Goal: Feedback & Contribution: Submit feedback/report problem

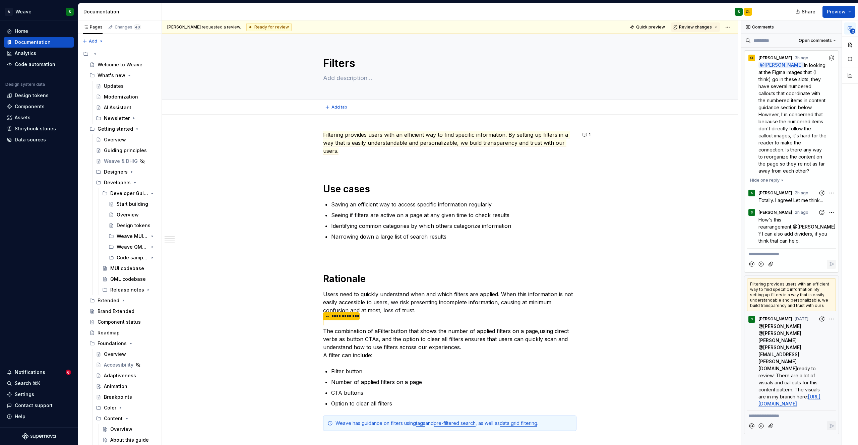
type textarea "*"
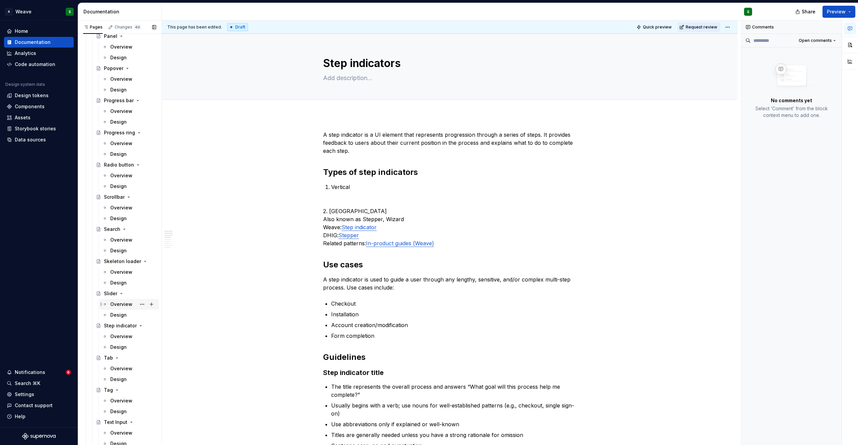
scroll to position [1585, 0]
click at [118, 323] on div "Step indicator" at bounding box center [116, 325] width 25 height 7
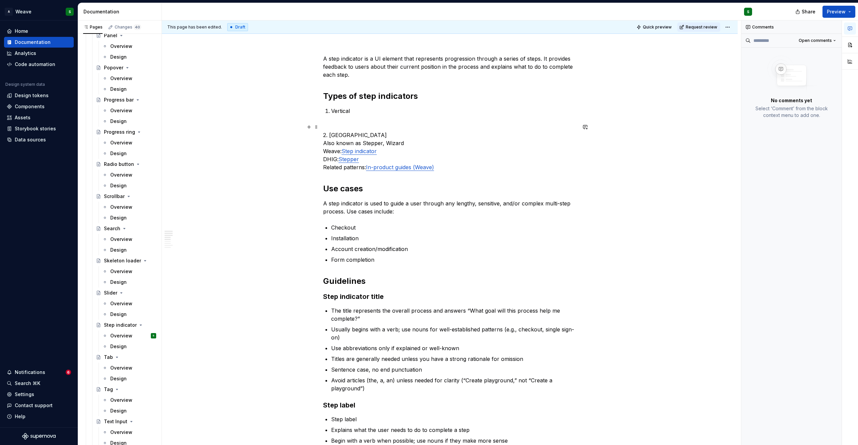
scroll to position [81, 0]
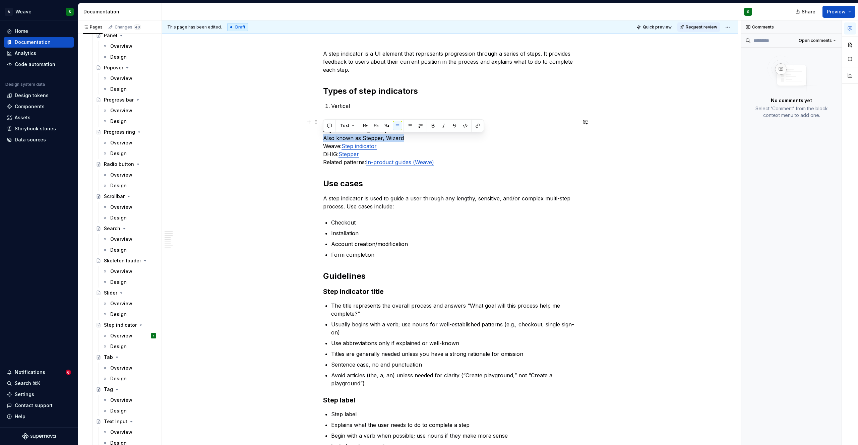
drag, startPoint x: 404, startPoint y: 138, endPoint x: 318, endPoint y: 139, distance: 85.8
click at [496, 228] on ul "Checkout Installation Account creation/modification Form completion" at bounding box center [453, 239] width 245 height 40
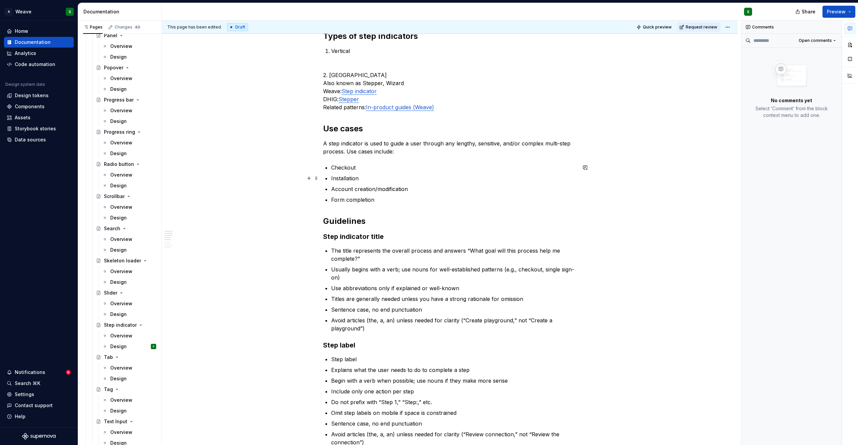
scroll to position [141, 0]
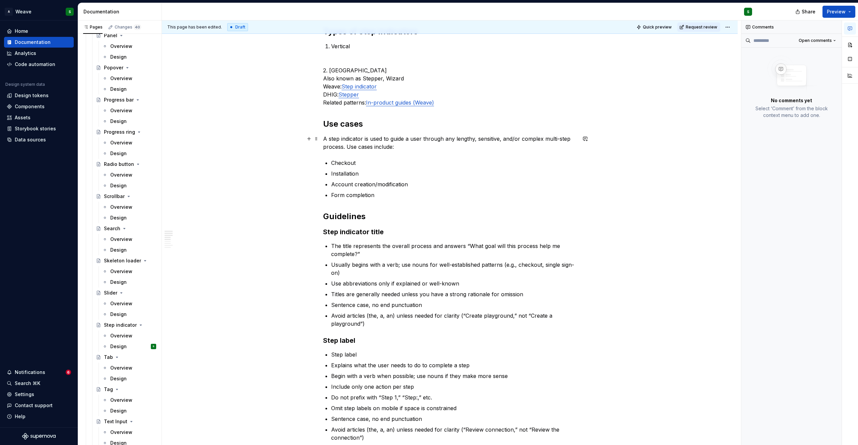
click at [345, 148] on p "A step indicator is used to guide a user through any lengthy, sensitive, and/or…" at bounding box center [449, 143] width 253 height 16
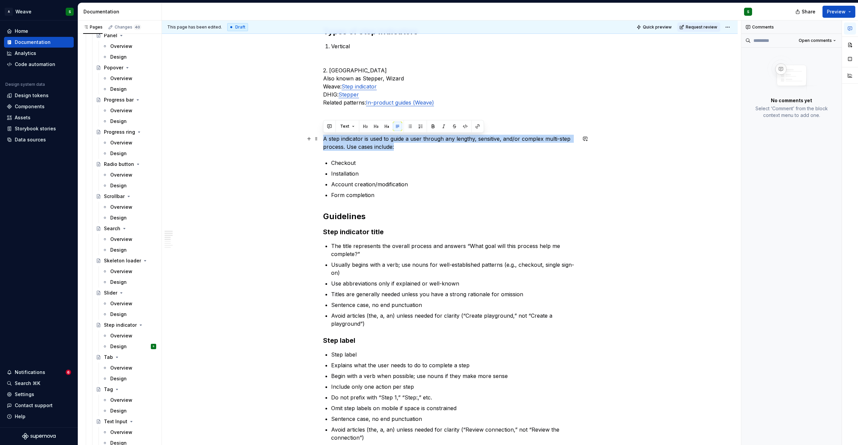
click at [345, 148] on p "A step indicator is used to guide a user through any lengthy, sensitive, and/or…" at bounding box center [449, 143] width 253 height 16
drag, startPoint x: 324, startPoint y: 139, endPoint x: 388, endPoint y: 201, distance: 88.7
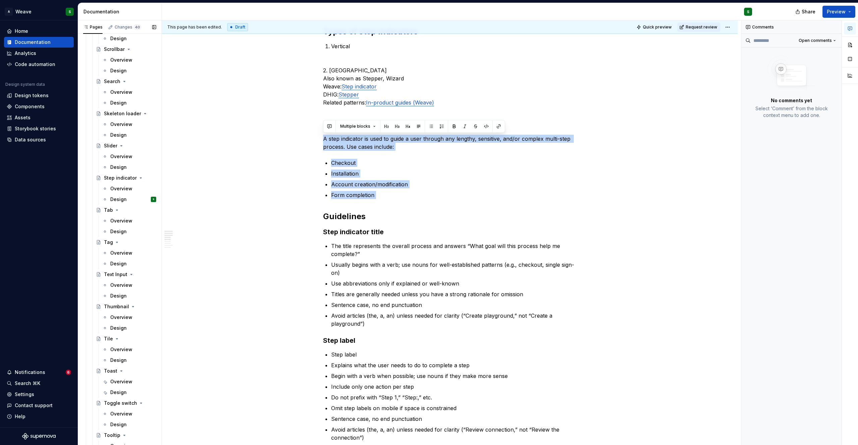
scroll to position [1739, 0]
click at [110, 362] on div "Toast" at bounding box center [110, 364] width 13 height 7
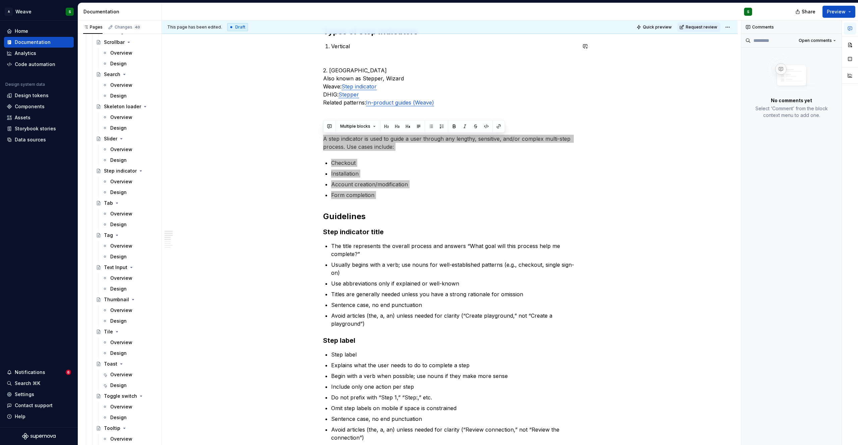
type textarea "*"
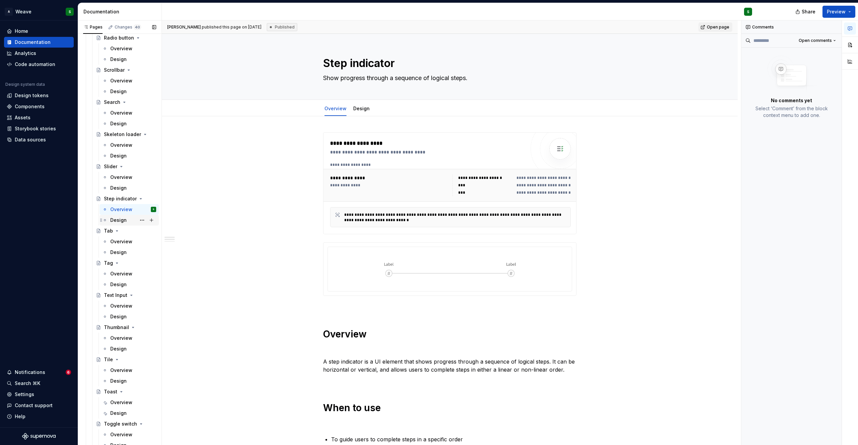
click at [117, 218] on div "Design" at bounding box center [118, 220] width 16 height 7
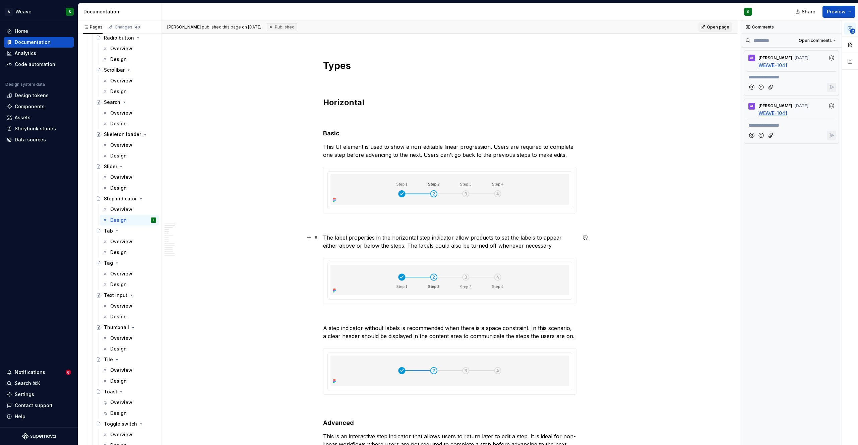
scroll to position [847, 0]
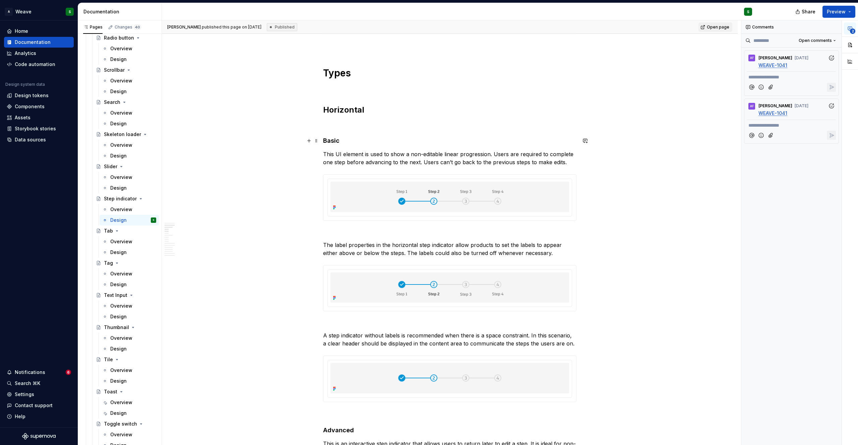
click at [327, 143] on strong "Basic" at bounding box center [331, 140] width 16 height 7
click at [354, 155] on p "This UI element is used to show a non-editable linear progression. Users are re…" at bounding box center [449, 158] width 253 height 16
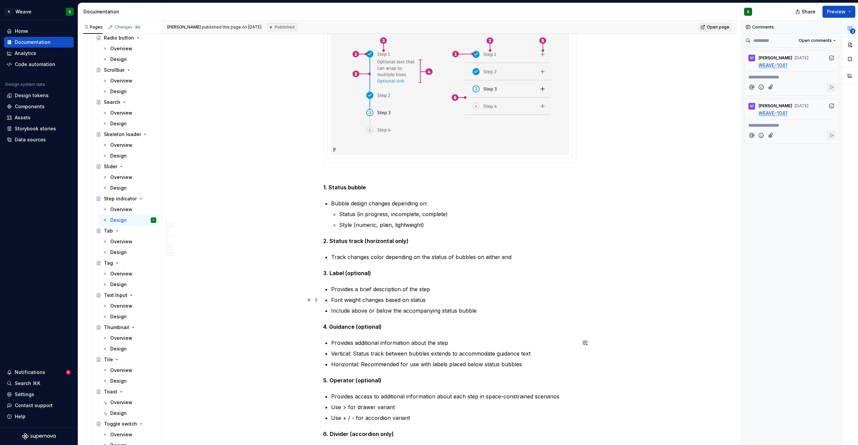
scroll to position [0, 0]
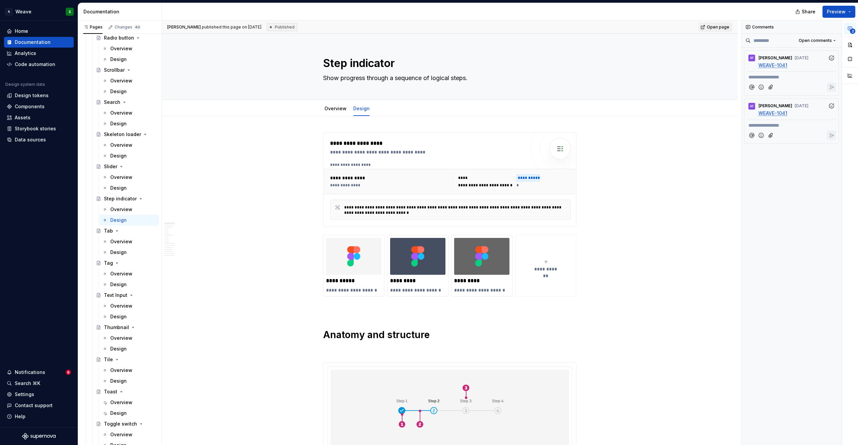
type textarea "*"
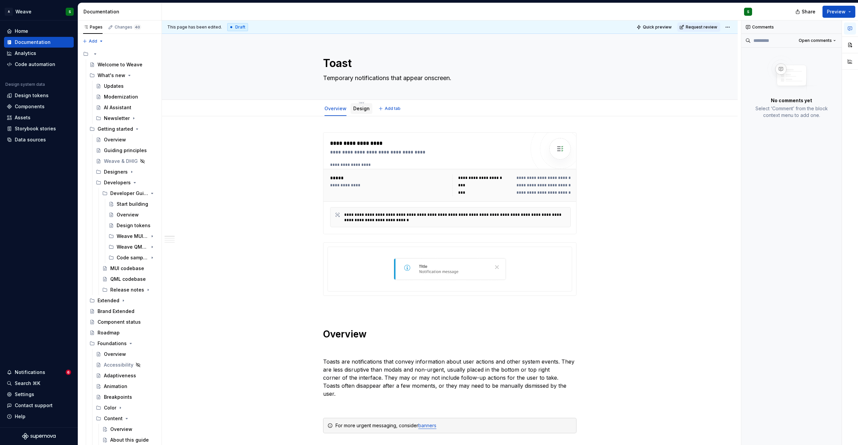
click at [354, 110] on link "Design" at bounding box center [361, 109] width 16 height 6
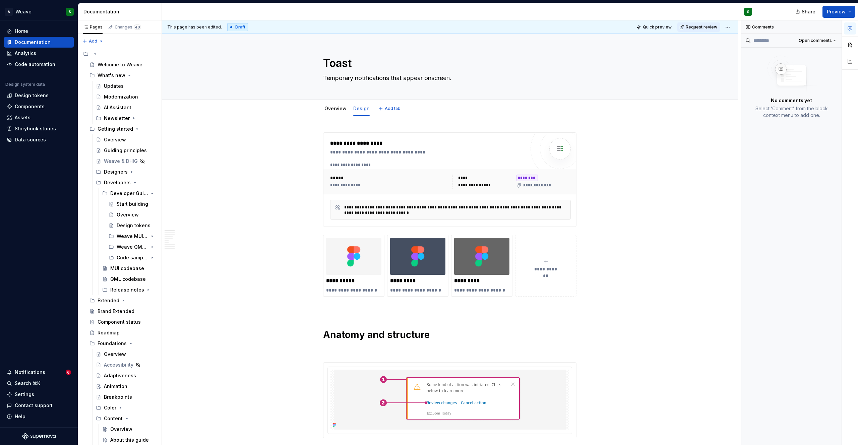
type textarea "*"
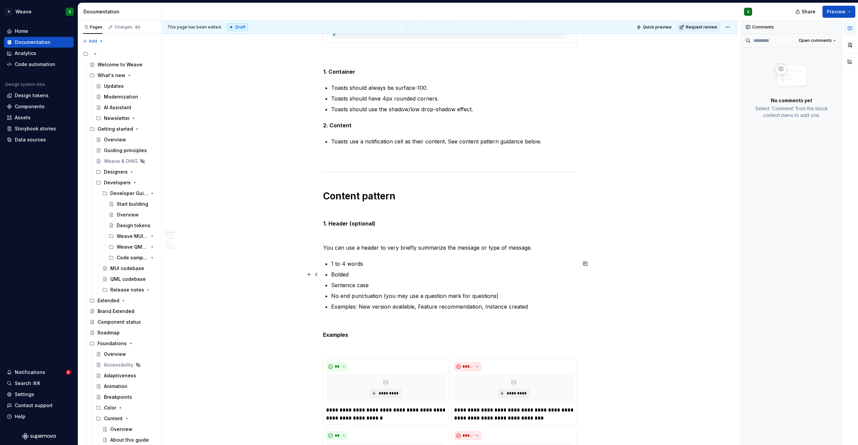
scroll to position [382, 0]
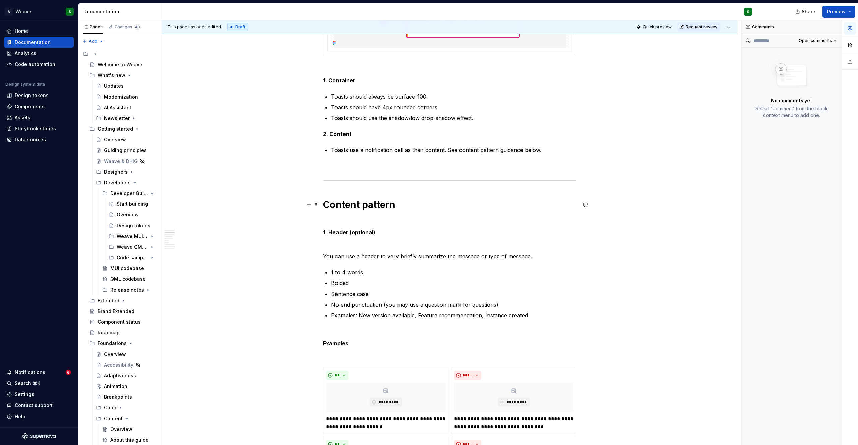
click at [351, 206] on h1 "Content pattern" at bounding box center [449, 205] width 253 height 12
click at [328, 192] on button "button" at bounding box center [329, 189] width 9 height 9
click at [425, 223] on icon "Send" at bounding box center [424, 219] width 7 height 7
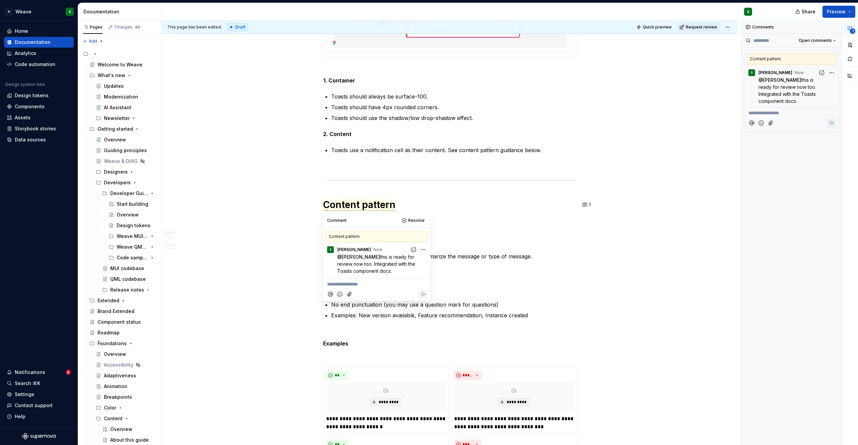
click at [710, 27] on span "Request review" at bounding box center [702, 26] width 32 height 5
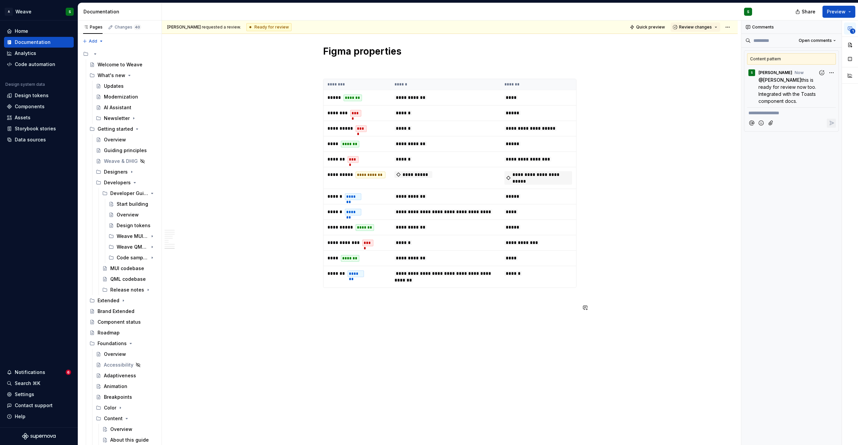
scroll to position [3541, 0]
type textarea "*"
